Goal: Find contact information: Find contact information

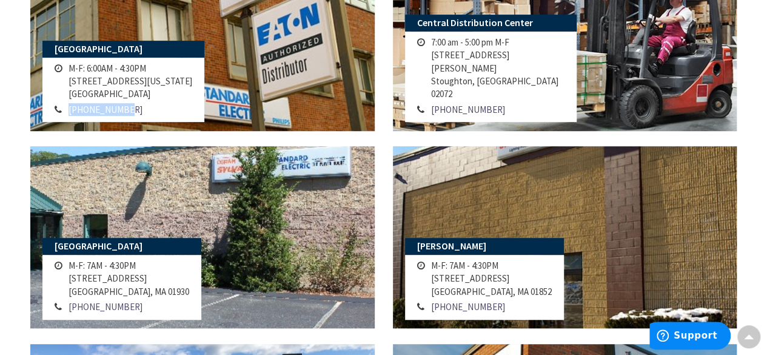
drag, startPoint x: 122, startPoint y: 112, endPoint x: 67, endPoint y: 115, distance: 55.8
click at [67, 115] on td "[PHONE_NUMBER]" at bounding box center [130, 109] width 130 height 15
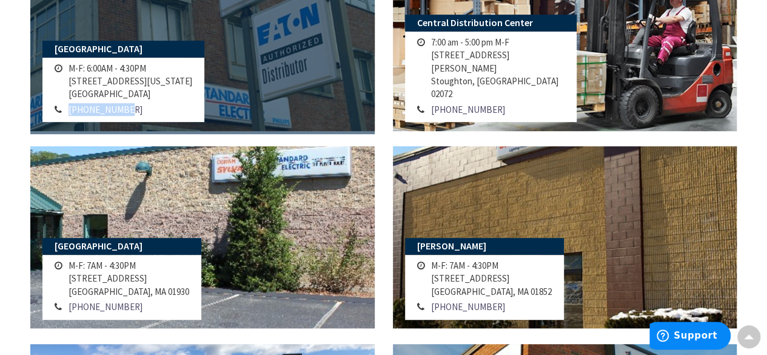
copy link "[PHONE_NUMBER]"
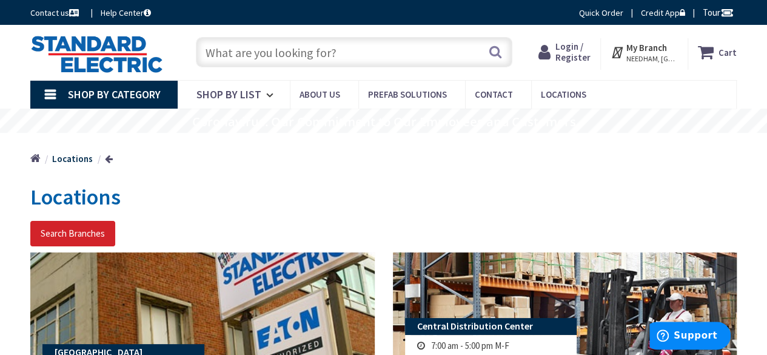
click at [745, 151] on div "Home Locations" at bounding box center [383, 154] width 767 height 43
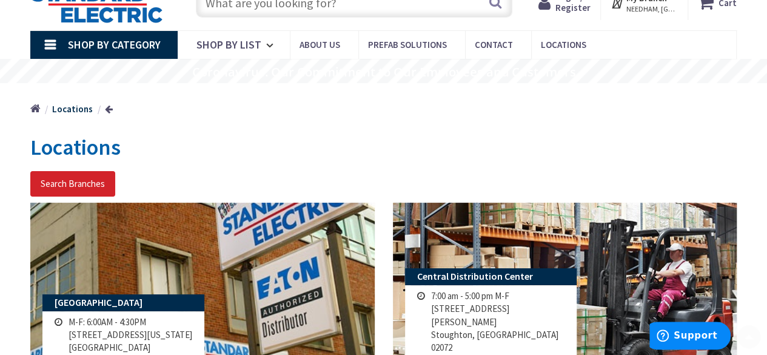
scroll to position [121, 0]
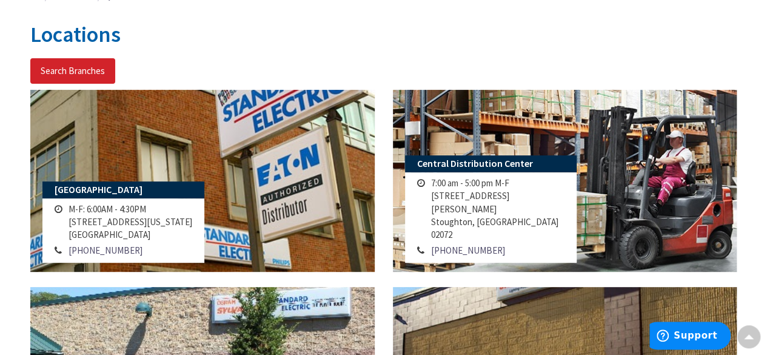
scroll to position [182, 0]
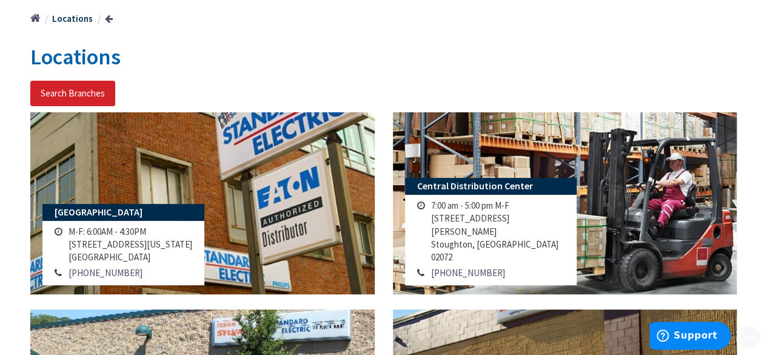
scroll to position [242, 0]
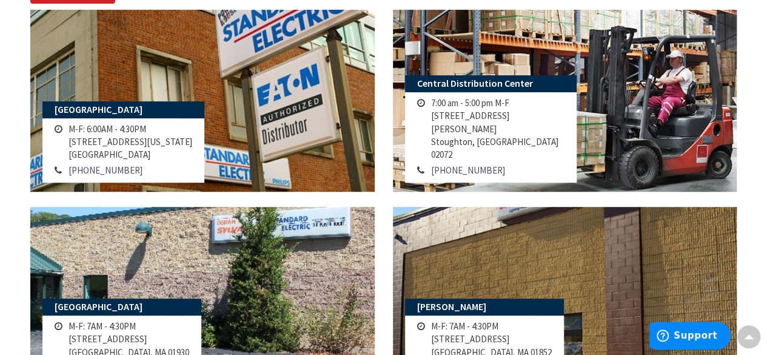
drag, startPoint x: 143, startPoint y: 152, endPoint x: 68, endPoint y: 156, distance: 75.2
click at [68, 156] on td "M-F: 6:00AM - 4:30PM [STREET_ADDRESS][US_STATE]" at bounding box center [130, 141] width 130 height 41
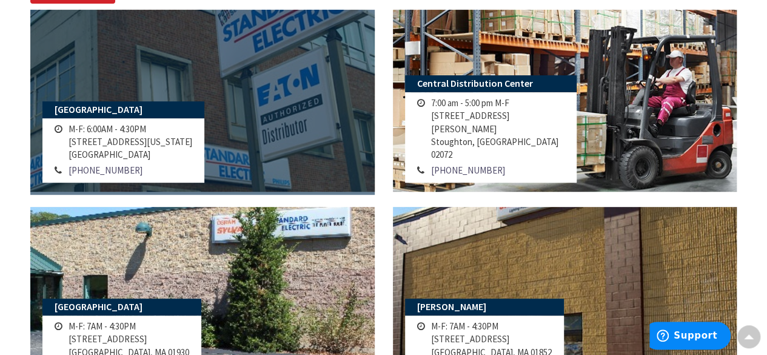
copy td "[GEOGRAPHIC_DATA]"
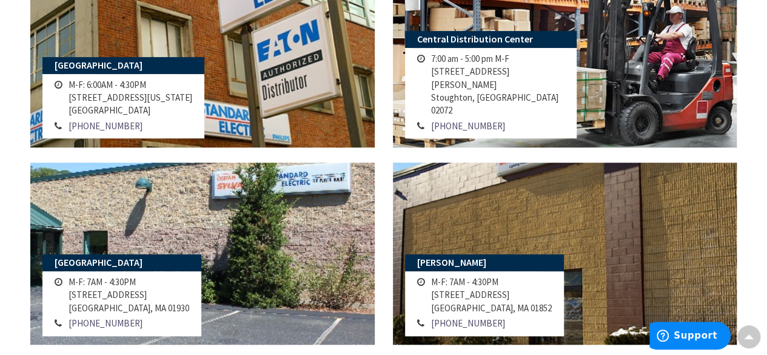
scroll to position [303, 0]
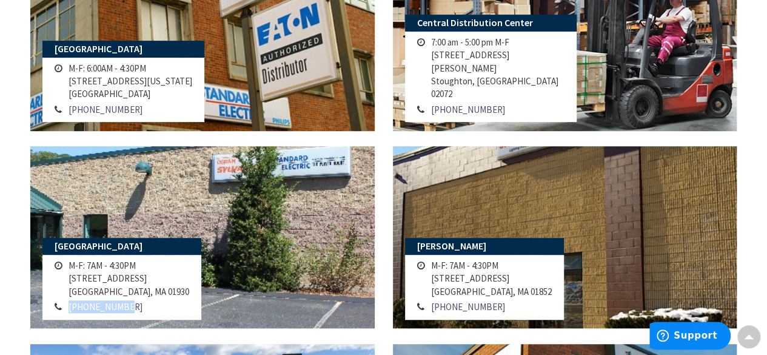
drag, startPoint x: 122, startPoint y: 311, endPoint x: 67, endPoint y: 310, distance: 55.2
click at [67, 310] on td "[PHONE_NUMBER]" at bounding box center [128, 306] width 127 height 15
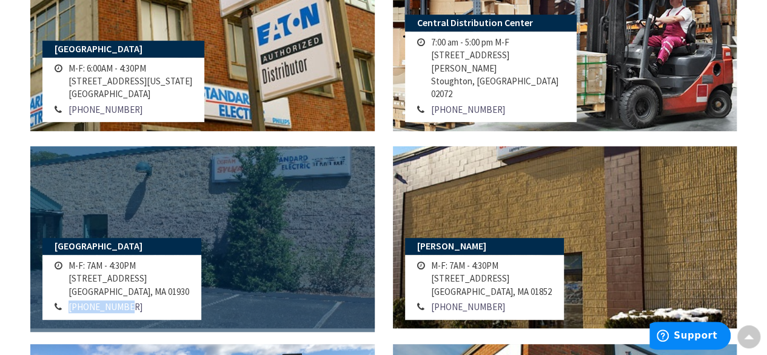
copy link "[PHONE_NUMBER]"
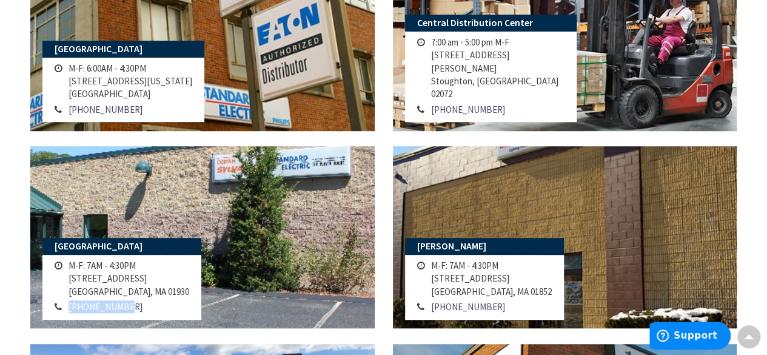
copy link "[PHONE_NUMBER]"
drag, startPoint x: 147, startPoint y: 291, endPoint x: 65, endPoint y: 282, distance: 82.3
click at [65, 282] on td "M-F: 7AM - 4:30PM [STREET_ADDRESS]" at bounding box center [128, 278] width 127 height 41
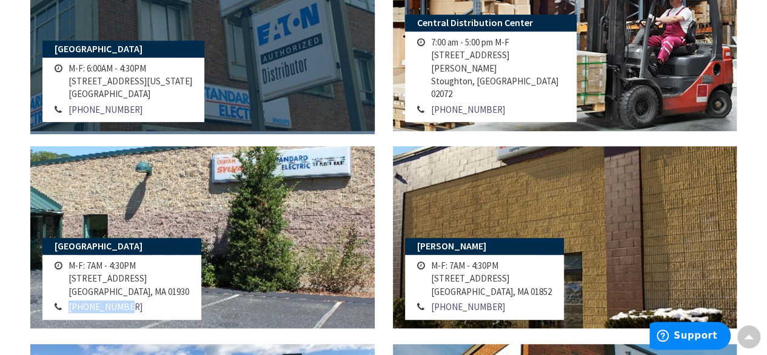
copy td "[STREET_ADDRESS]"
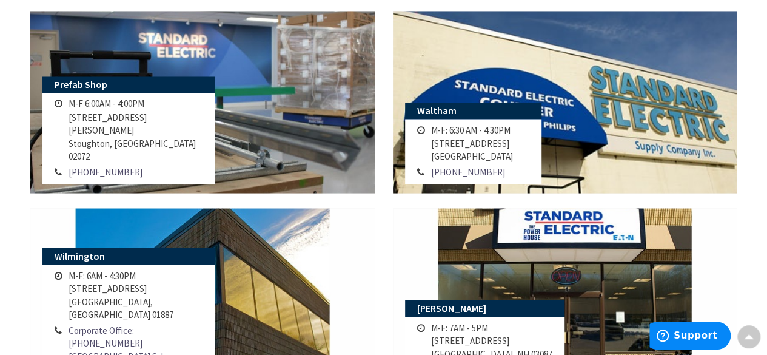
scroll to position [1091, 0]
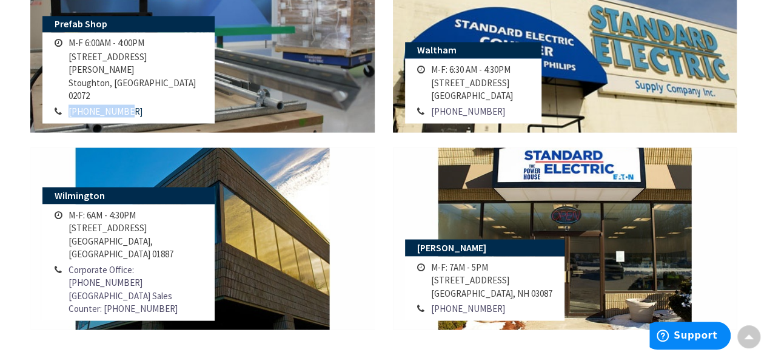
drag, startPoint x: 128, startPoint y: 113, endPoint x: 69, endPoint y: 113, distance: 58.8
click at [69, 113] on td "[PHONE_NUMBER]" at bounding box center [135, 110] width 140 height 15
copy link "[PHONE_NUMBER]"
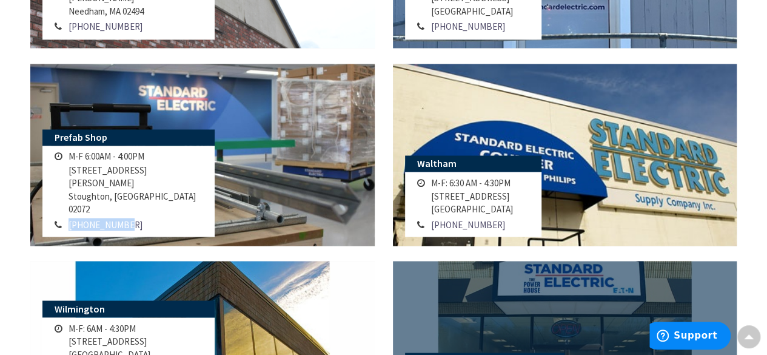
scroll to position [970, 0]
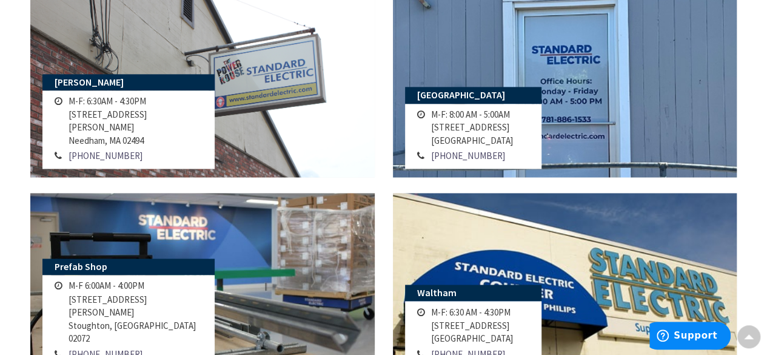
scroll to position [909, 0]
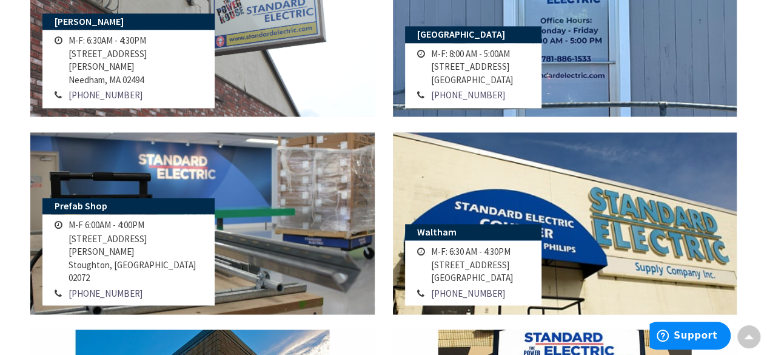
drag, startPoint x: 153, startPoint y: 278, endPoint x: 69, endPoint y: 267, distance: 84.3
click at [69, 267] on td "M-F 6:00AM - 4:00PM [STREET_ADDRESS][PERSON_NAME]" at bounding box center [135, 250] width 140 height 67
copy td "[STREET_ADDRESS][PERSON_NAME]"
click at [384, 124] on div "[GEOGRAPHIC_DATA] M-F: 8:00 AM - 5:00AM [STREET_ADDRESS] [PHONE_NUMBER]" at bounding box center [565, 33] width 362 height 197
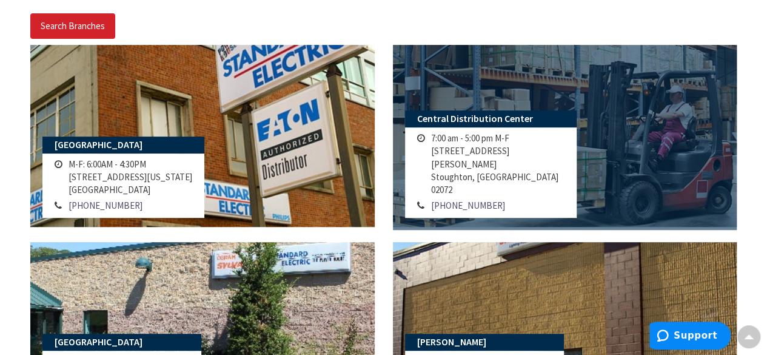
scroll to position [182, 0]
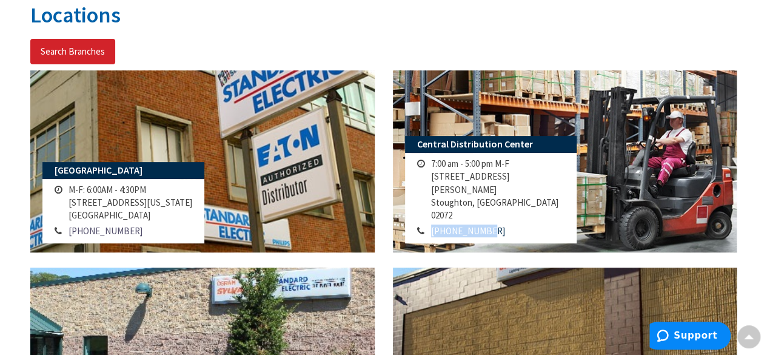
drag, startPoint x: 489, startPoint y: 232, endPoint x: 431, endPoint y: 230, distance: 57.6
click at [431, 230] on td "[PHONE_NUMBER]" at bounding box center [498, 230] width 140 height 15
copy link "[PHONE_NUMBER]"
click at [380, 18] on h1 "Locations" at bounding box center [383, 15] width 706 height 24
drag, startPoint x: 510, startPoint y: 215, endPoint x: 429, endPoint y: 198, distance: 83.0
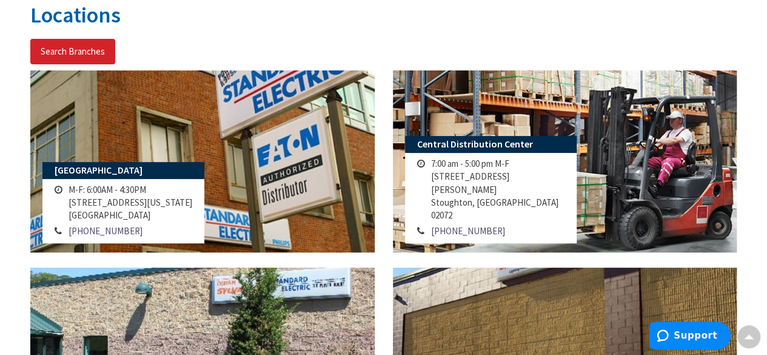
click at [429, 198] on td "7:00 am - 5:00 pm M-F [STREET_ADDRESS][PERSON_NAME]" at bounding box center [498, 189] width 140 height 67
copy td "[STREET_ADDRESS][PERSON_NAME]"
